Goal: Task Accomplishment & Management: Use online tool/utility

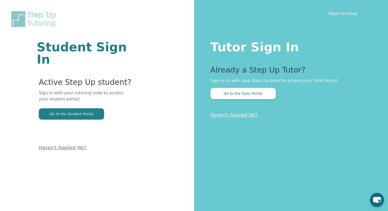
click at [235, 94] on button "Go to the Tutor Portal" at bounding box center [243, 93] width 65 height 11
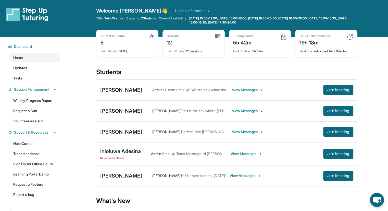
click at [118, 151] on div "Inioluwa Adesina" at bounding box center [120, 151] width 41 height 7
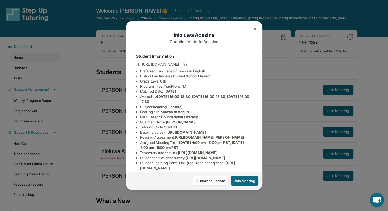
click at [238, 181] on button "Join Meeting" at bounding box center [245, 181] width 28 height 10
